Goal: Entertainment & Leisure: Browse casually

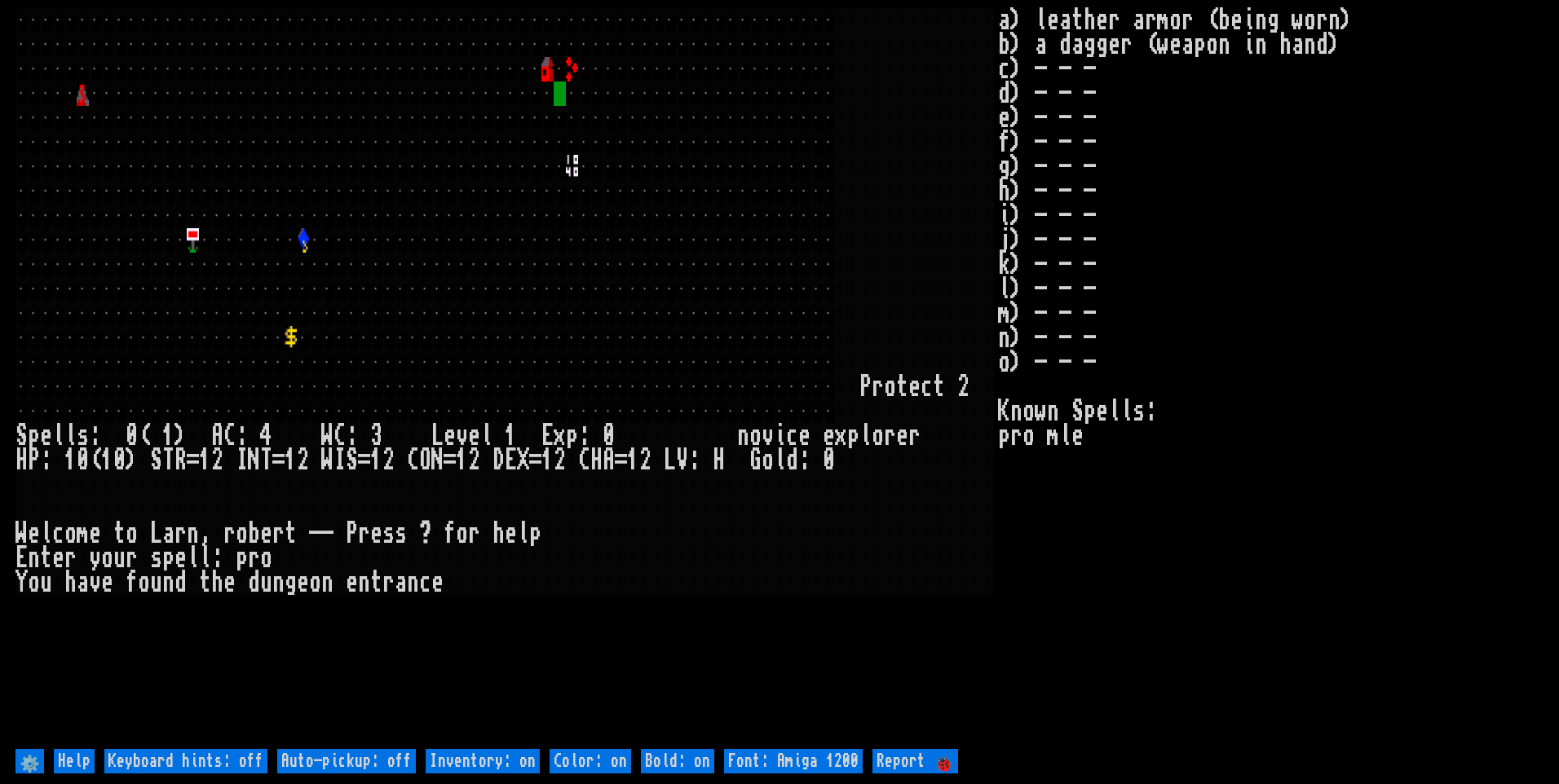
click at [356, 757] on off "Auto-pickup: off" at bounding box center [346, 760] width 139 height 24
type off "Auto-pickup: on"
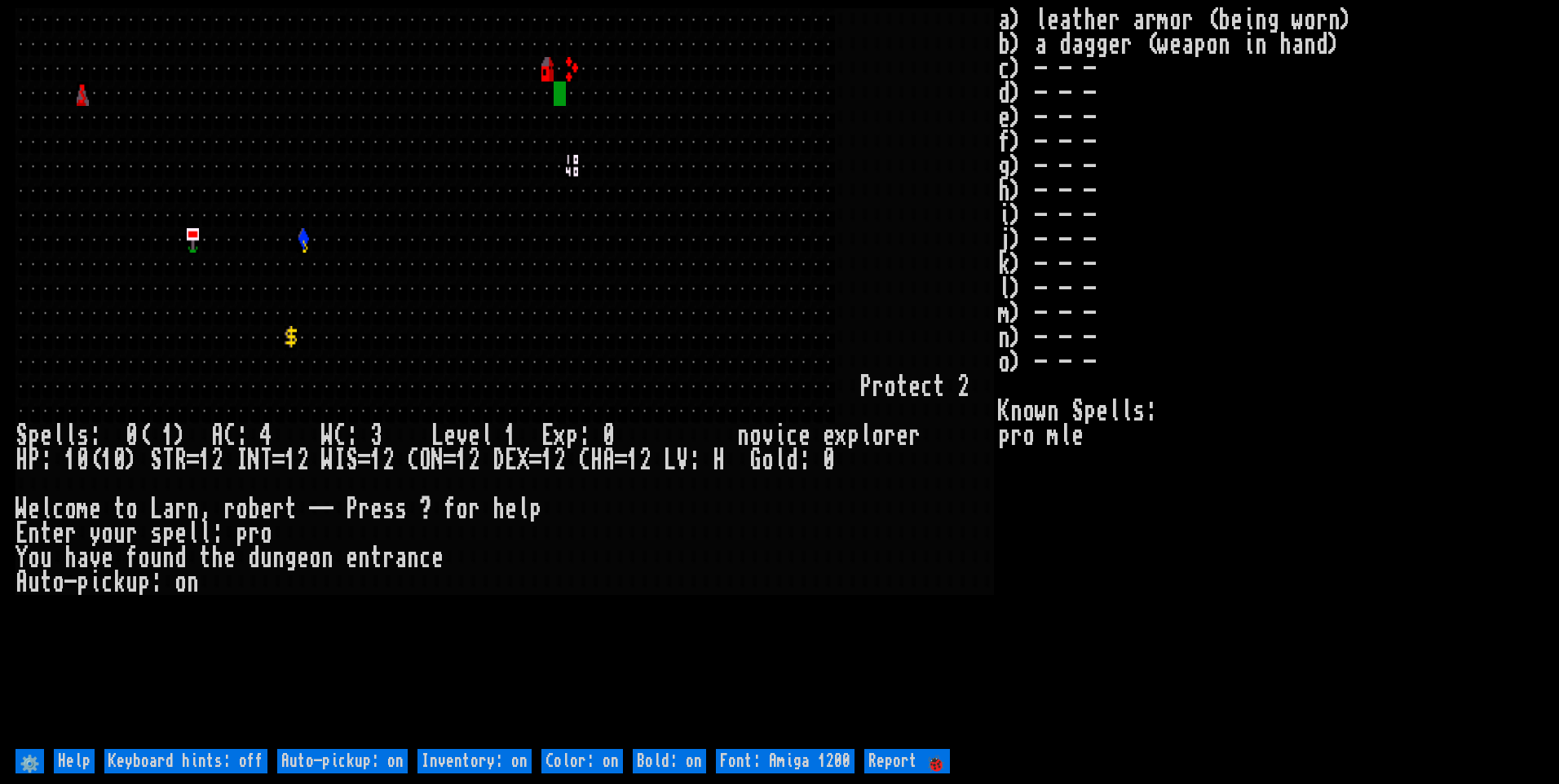
click at [512, 758] on on "Inventory: on" at bounding box center [474, 760] width 114 height 24
type on "Inventory: off"
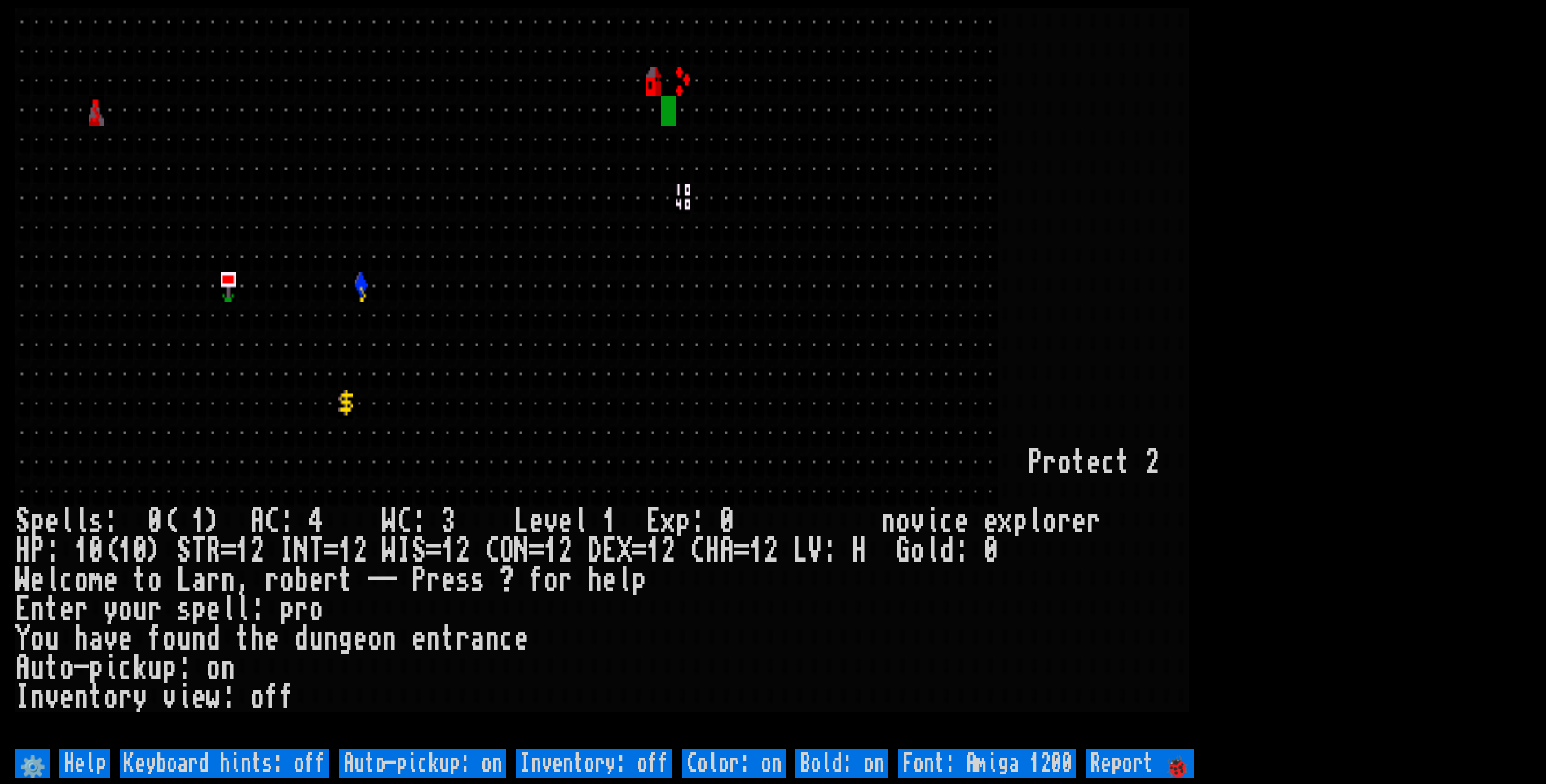
drag, startPoint x: 511, startPoint y: 758, endPoint x: 818, endPoint y: 693, distance: 313.8
click at [818, 693] on div at bounding box center [815, 697] width 15 height 29
click at [1347, 203] on larn at bounding box center [773, 376] width 1515 height 737
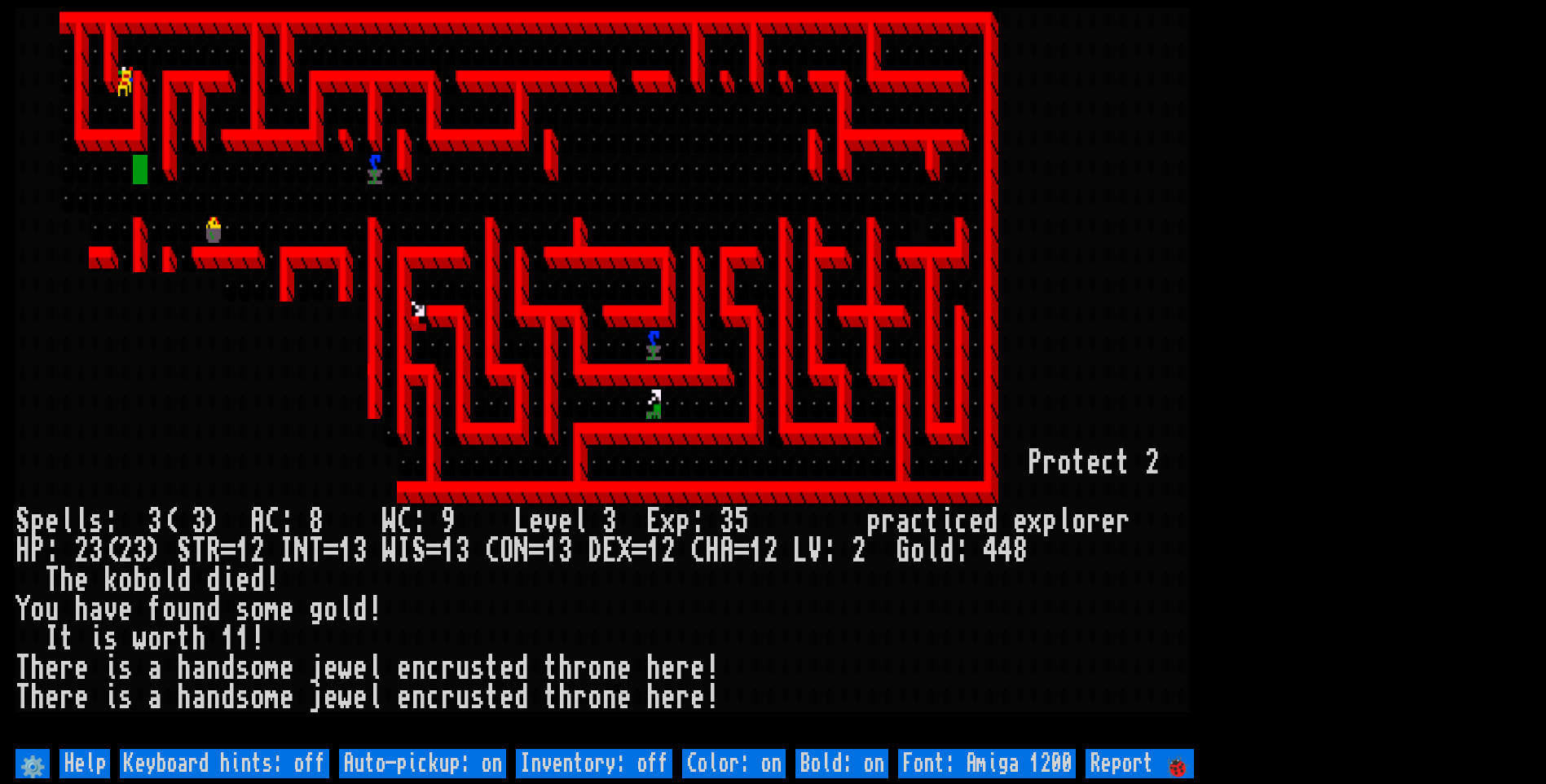
click at [1344, 209] on larn at bounding box center [773, 376] width 1515 height 737
